Goal: Task Accomplishment & Management: Manage account settings

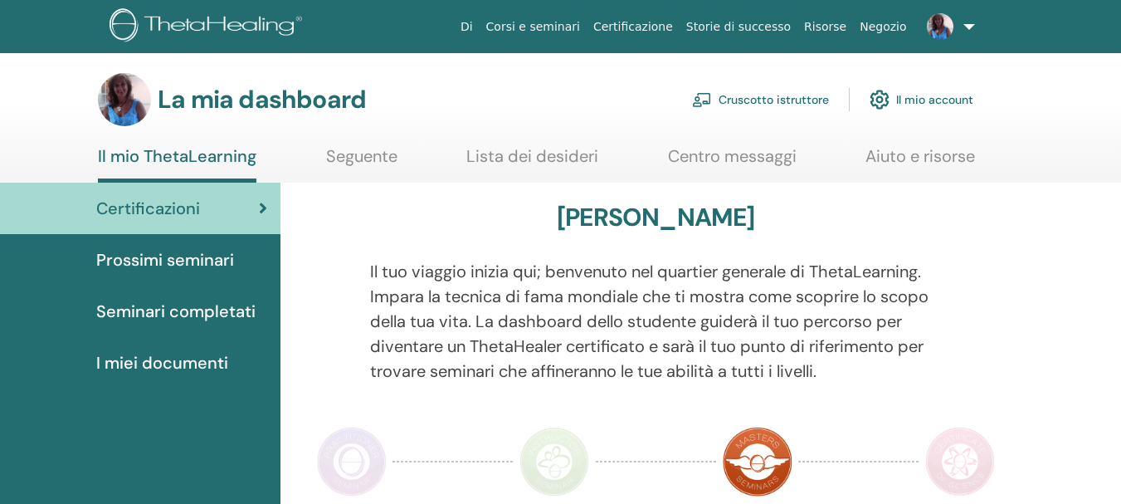
click at [183, 257] on font "Prossimi seminari" at bounding box center [165, 260] width 138 height 22
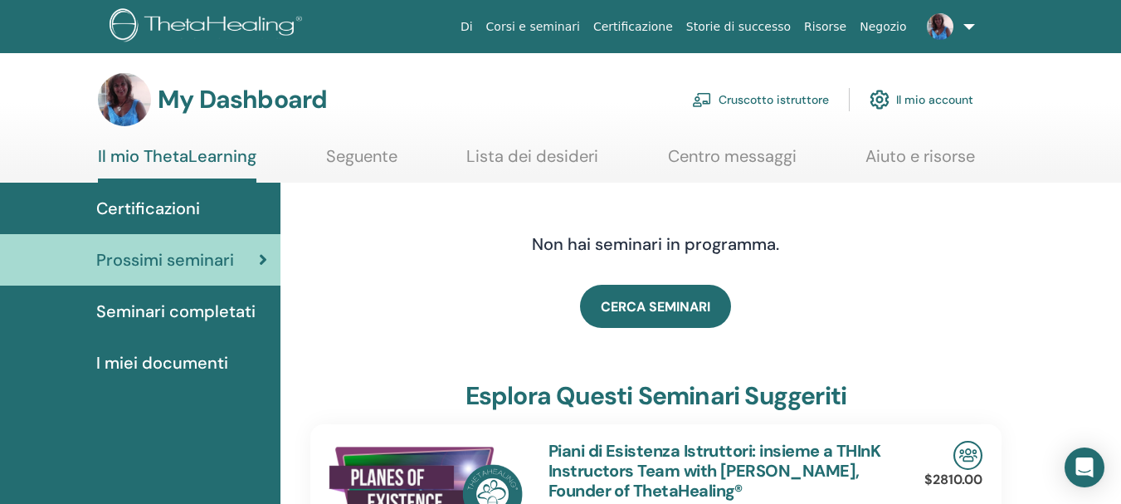
click at [767, 102] on link "Cruscotto istruttore" at bounding box center [760, 99] width 137 height 37
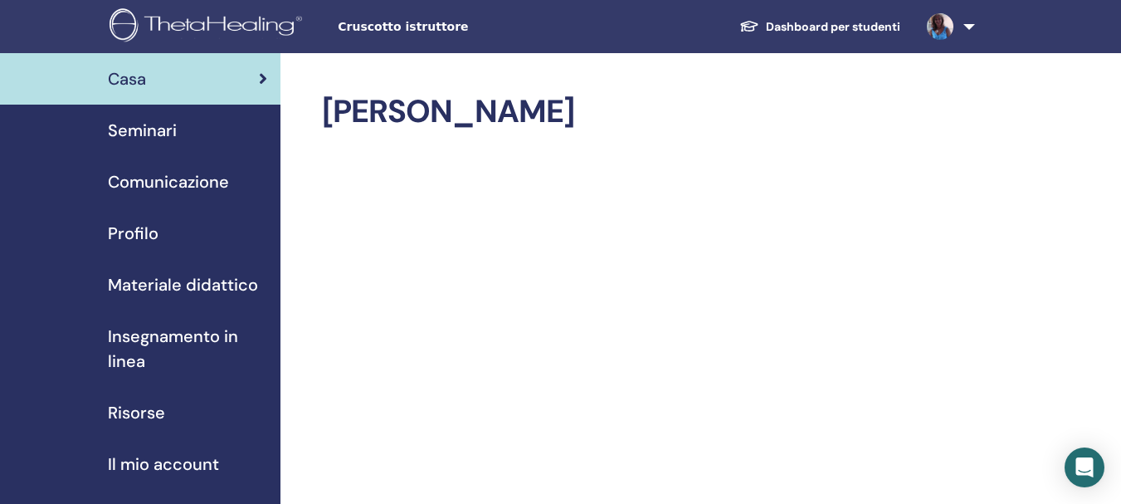
click at [138, 130] on span "Seminari" at bounding box center [142, 130] width 69 height 25
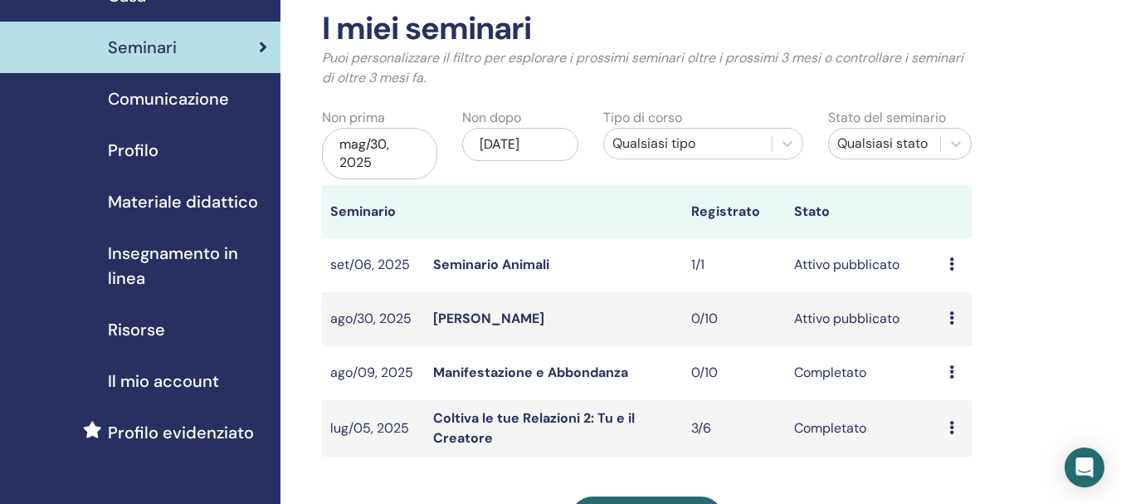
scroll to position [166, 0]
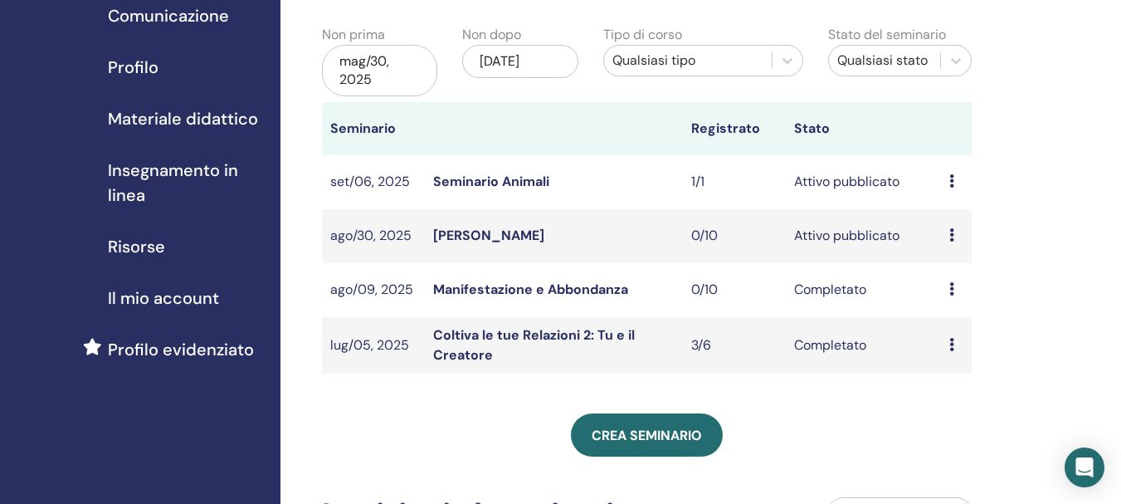
click at [952, 230] on icon at bounding box center [951, 234] width 5 height 13
click at [952, 318] on p "Annulla" at bounding box center [960, 319] width 75 height 20
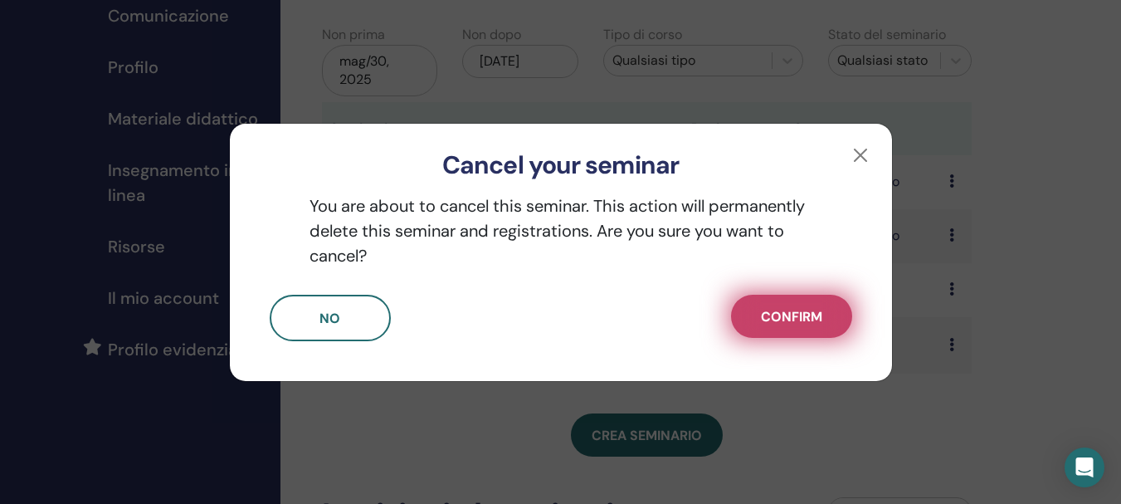
click at [796, 314] on span "Confirm" at bounding box center [791, 316] width 61 height 17
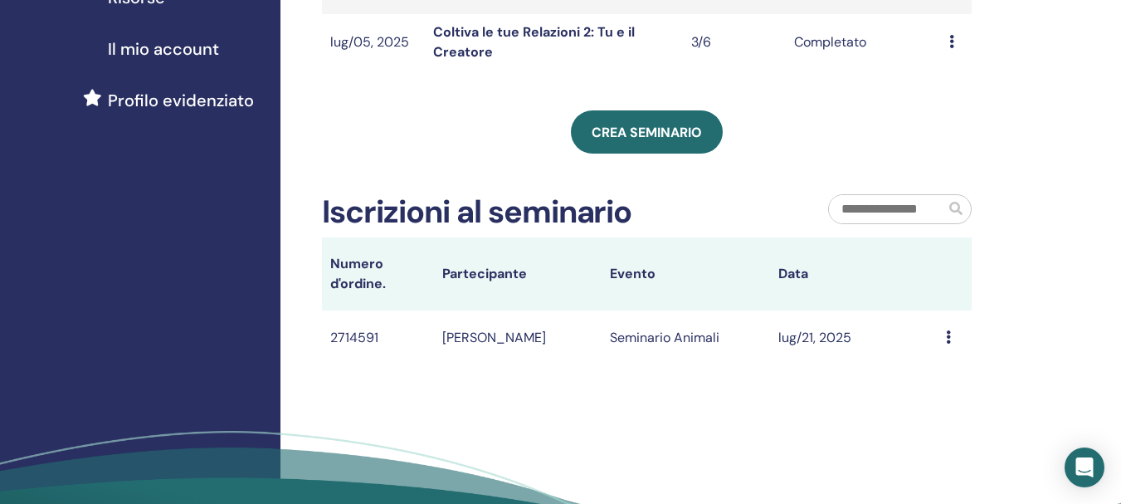
scroll to position [0, 0]
